Goal: Check status: Check status

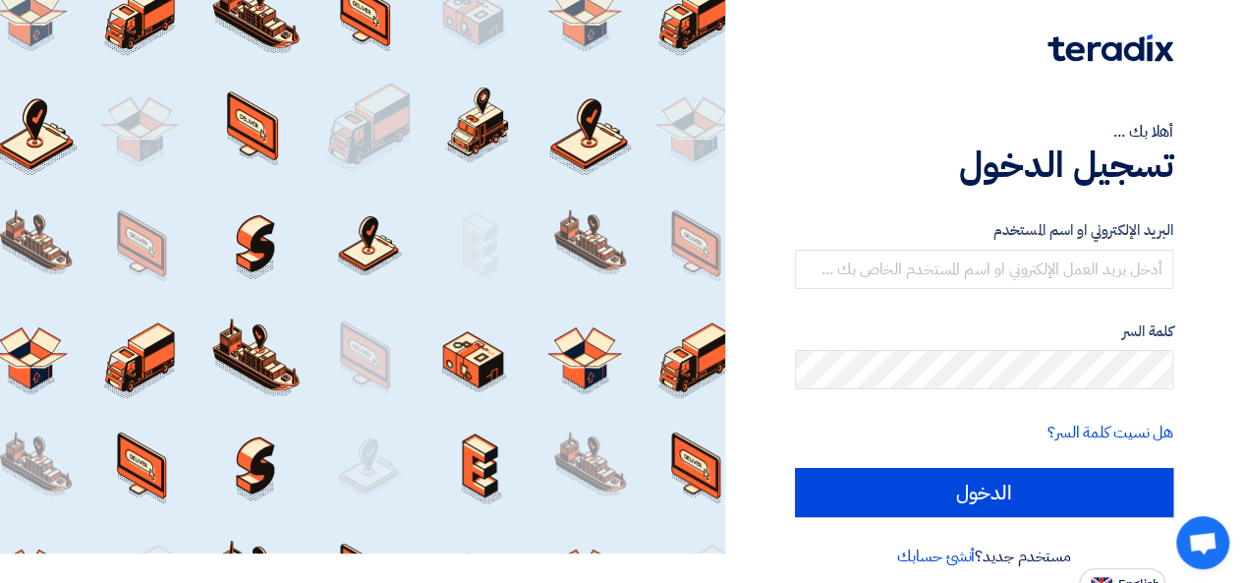
scroll to position [45, 0]
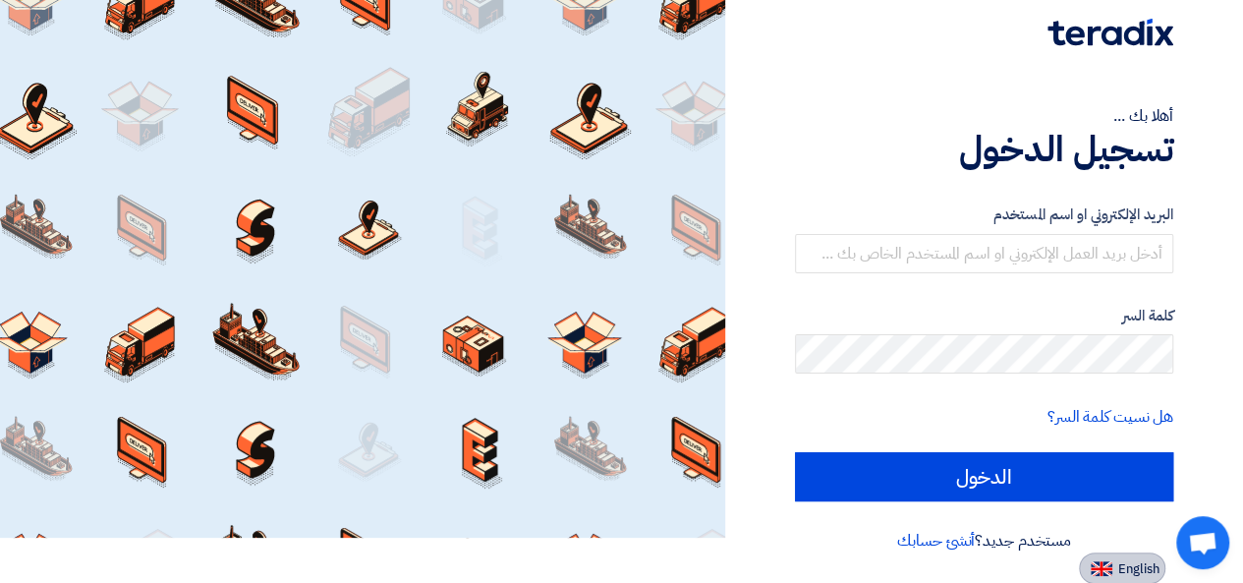
click at [1133, 562] on span "English" at bounding box center [1138, 569] width 41 height 14
type input "Sign in"
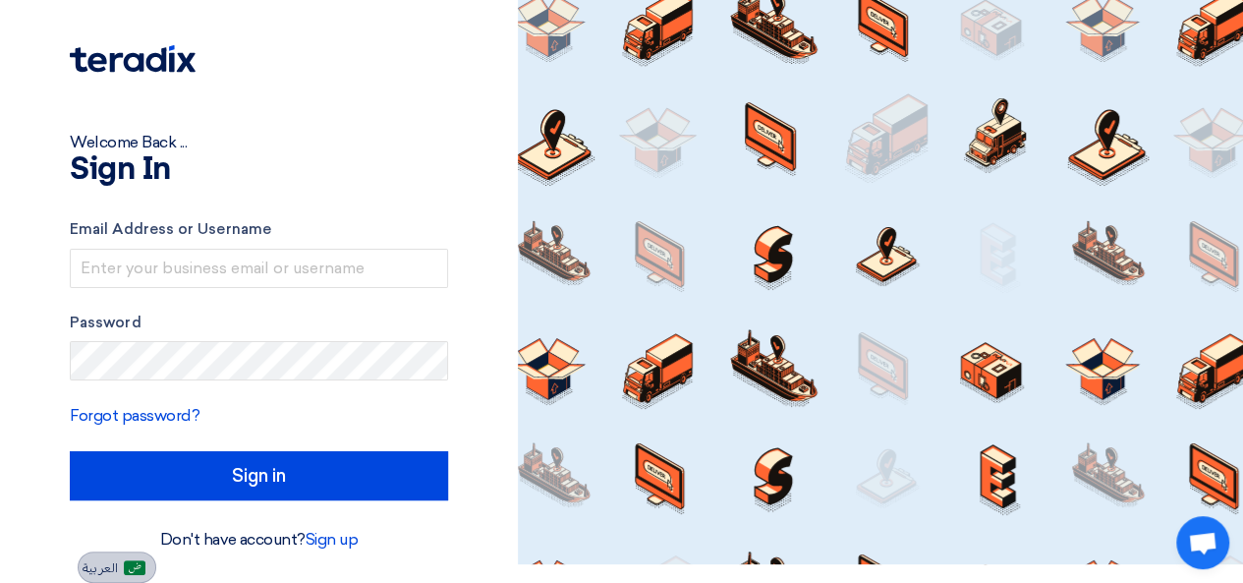
scroll to position [18, 0]
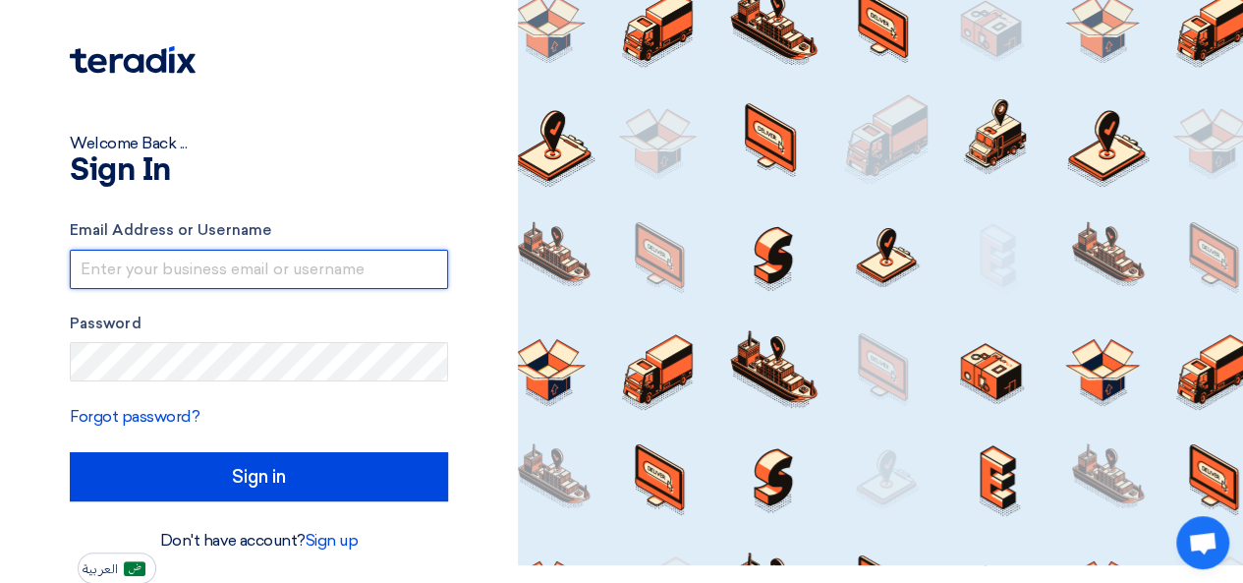
click at [193, 274] on input "text" at bounding box center [259, 269] width 378 height 39
type input "[EMAIL_ADDRESS][DOMAIN_NAME]"
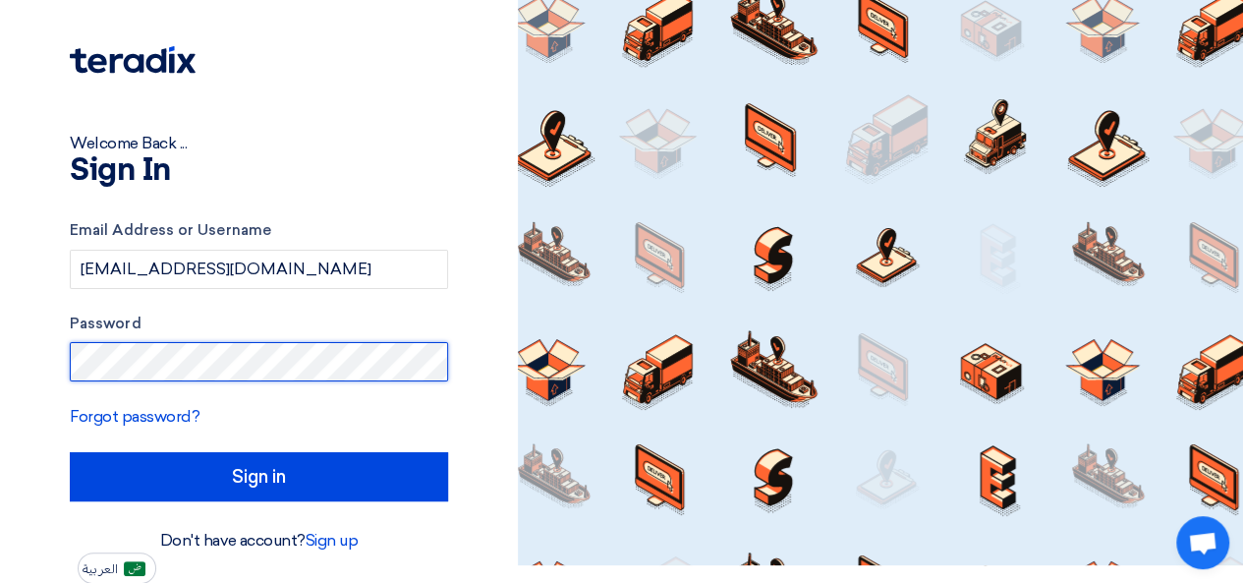
click at [70, 452] on input "Sign in" at bounding box center [259, 476] width 378 height 49
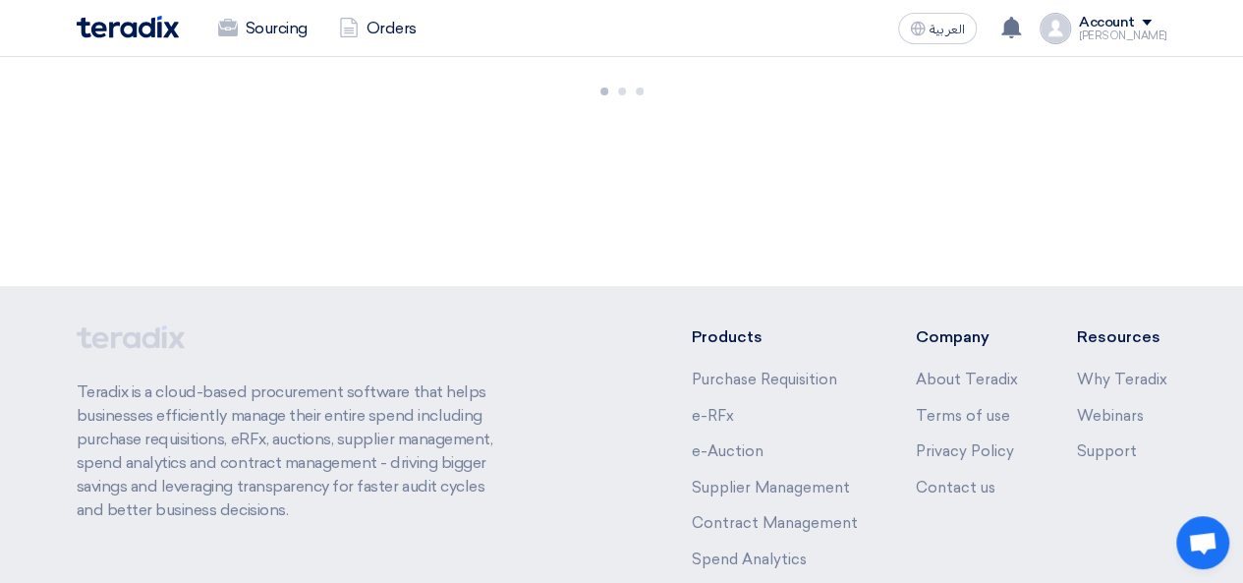
click at [291, 486] on p "Teradix is a cloud-based procurement software that helps businesses efficiently…" at bounding box center [295, 451] width 436 height 142
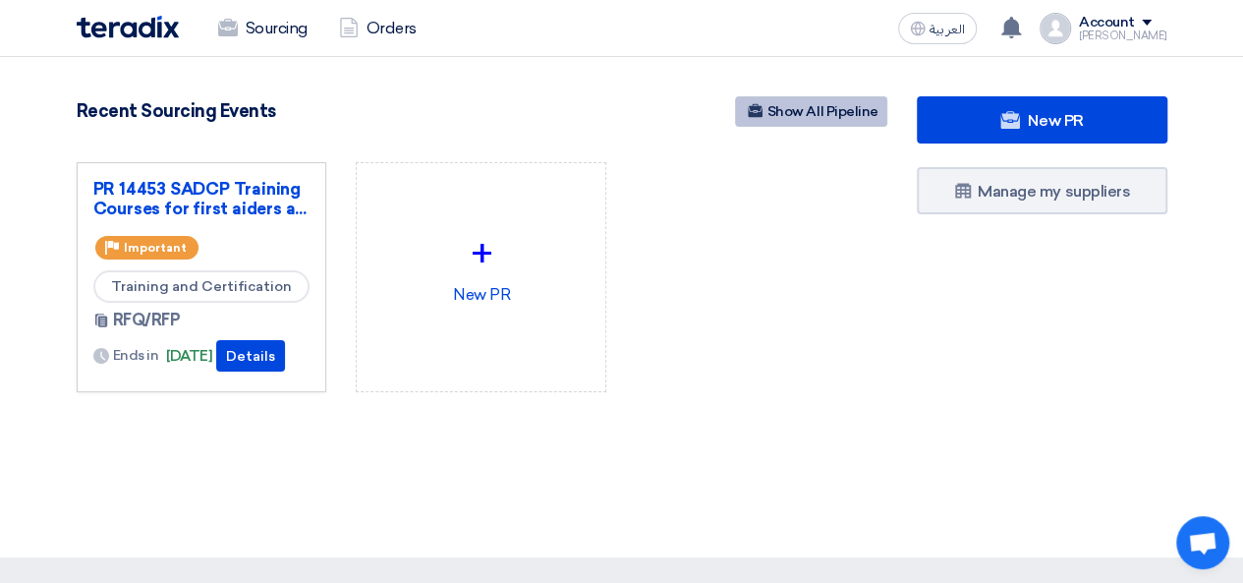
click at [813, 113] on link "Show All Pipeline" at bounding box center [811, 111] width 152 height 30
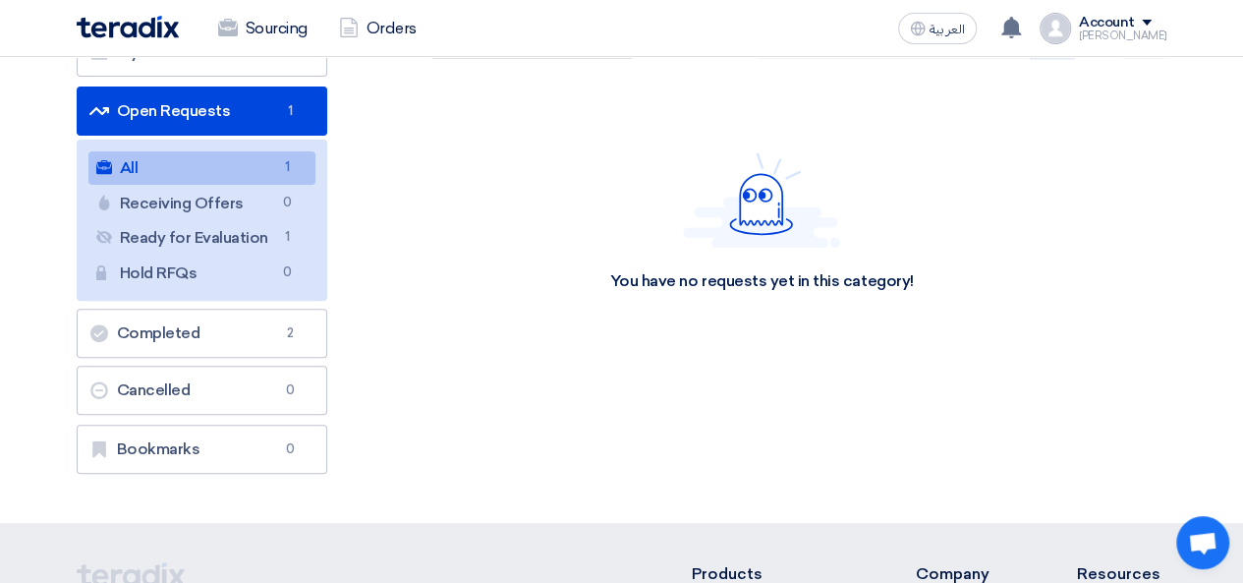
scroll to position [197, 0]
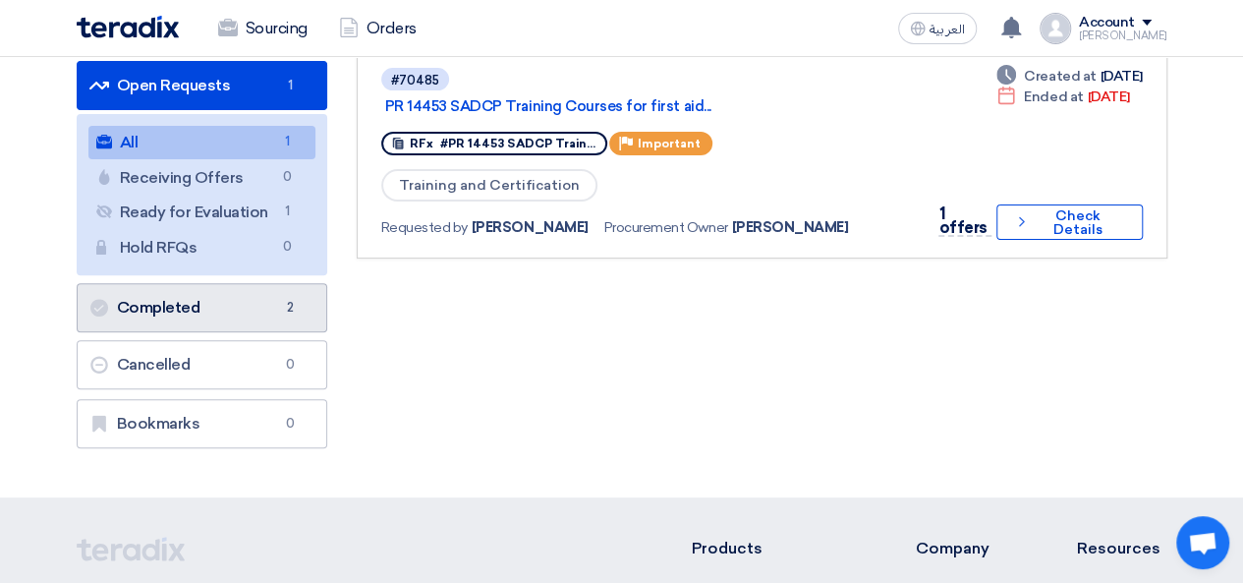
click at [231, 312] on link "Completed Completed 2" at bounding box center [202, 307] width 251 height 49
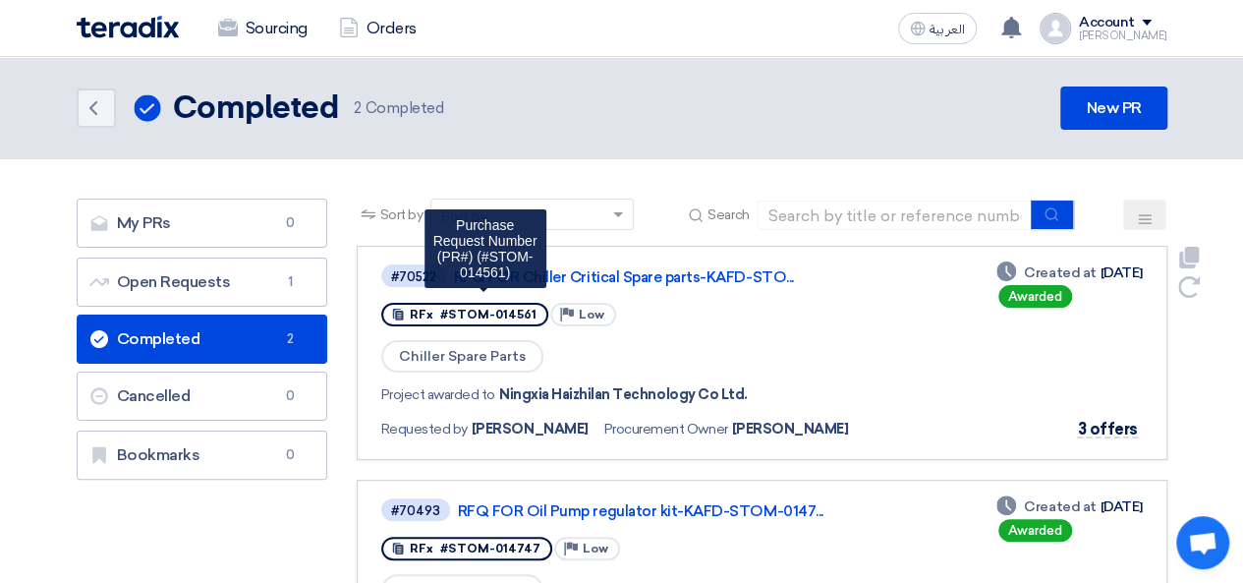
drag, startPoint x: 524, startPoint y: 315, endPoint x: 443, endPoint y: 309, distance: 80.9
click at [444, 309] on span "#STOM-014561" at bounding box center [488, 315] width 96 height 14
copy span "STOM-014561"
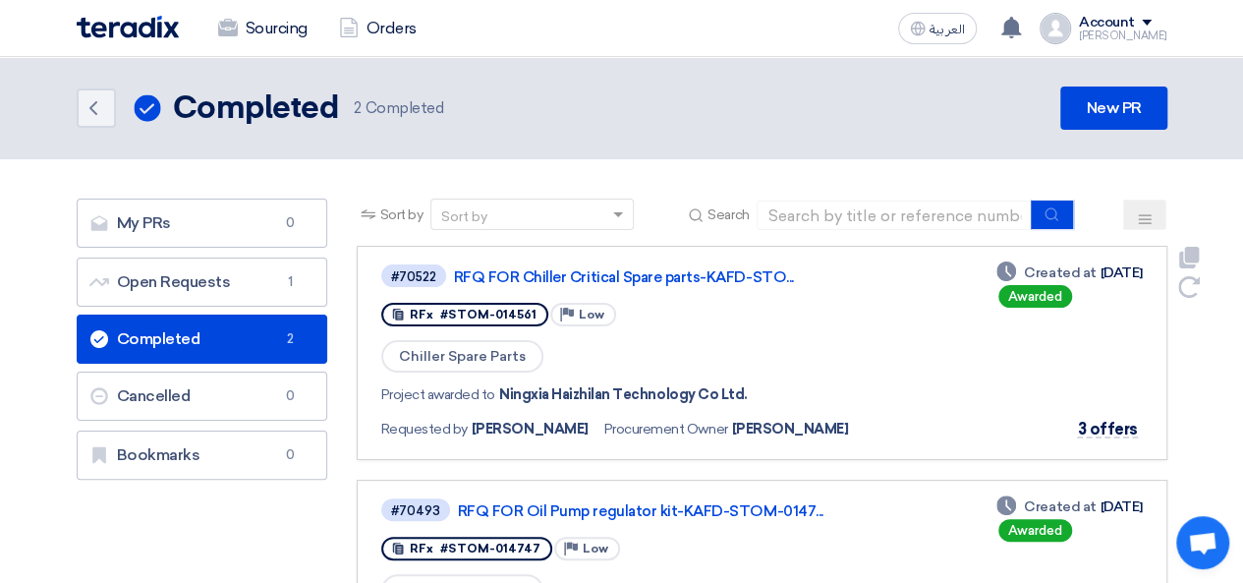
click at [708, 332] on div "#70522 RFQ FOR Chiller Critical Spare parts-KAFD-STO... RFx #STOM-014561 Priori…" at bounding box center [665, 352] width 568 height 181
